Goal: Find contact information: Find contact information

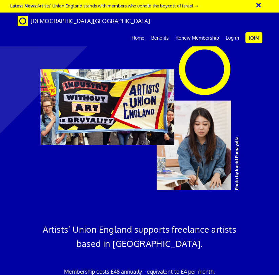
scroll to position [919, 0]
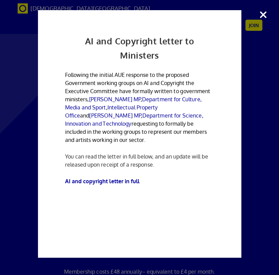
scroll to position [1199, 0]
click at [261, 20] on div "AI and Copyright letter to Ministers Following the initial AUE response to the …" at bounding box center [139, 137] width 279 height 275
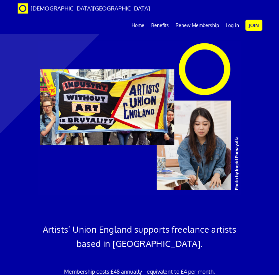
scroll to position [2299, 0]
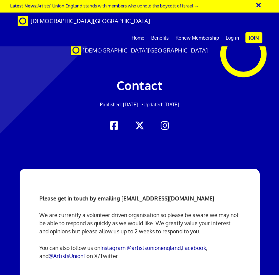
scroll to position [0, 101]
